Goal: Information Seeking & Learning: Learn about a topic

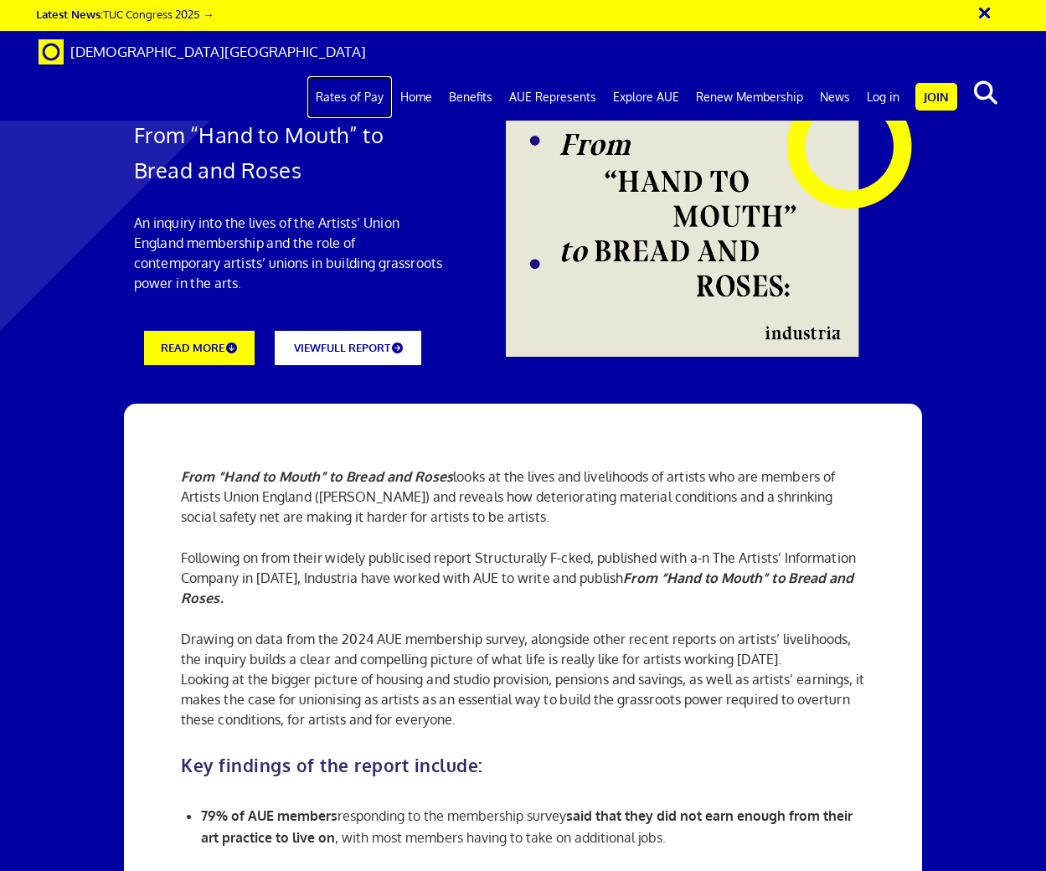
click at [346, 76] on link "Rates of Pay" at bounding box center [349, 97] width 85 height 42
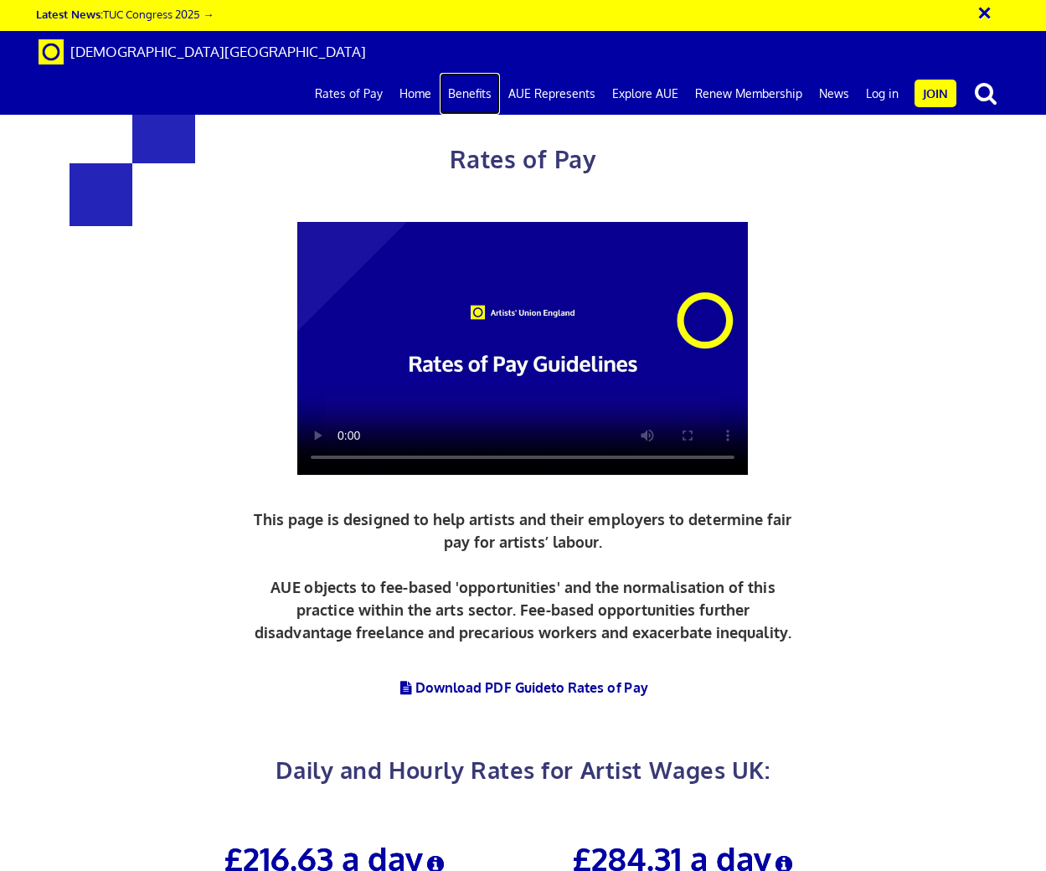
click at [457, 73] on link "Benefits" at bounding box center [470, 94] width 60 height 42
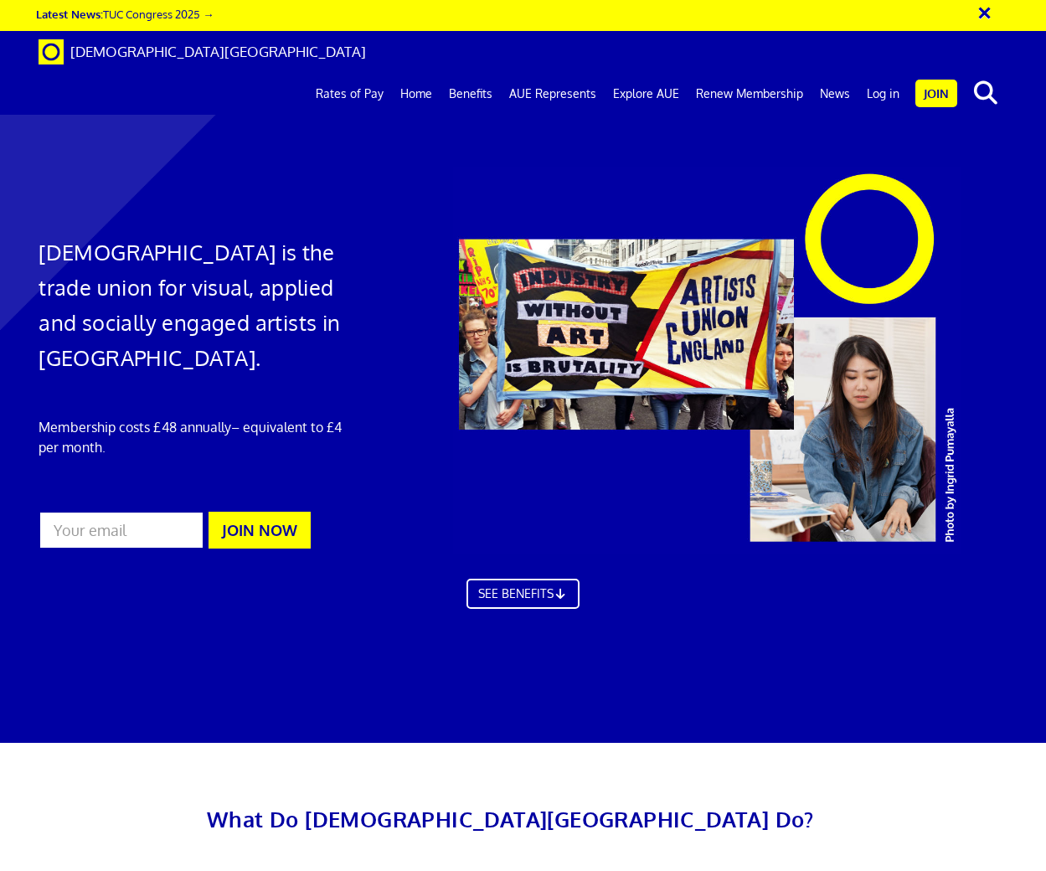
scroll to position [1040, 0]
